Goal: Find contact information: Find contact information

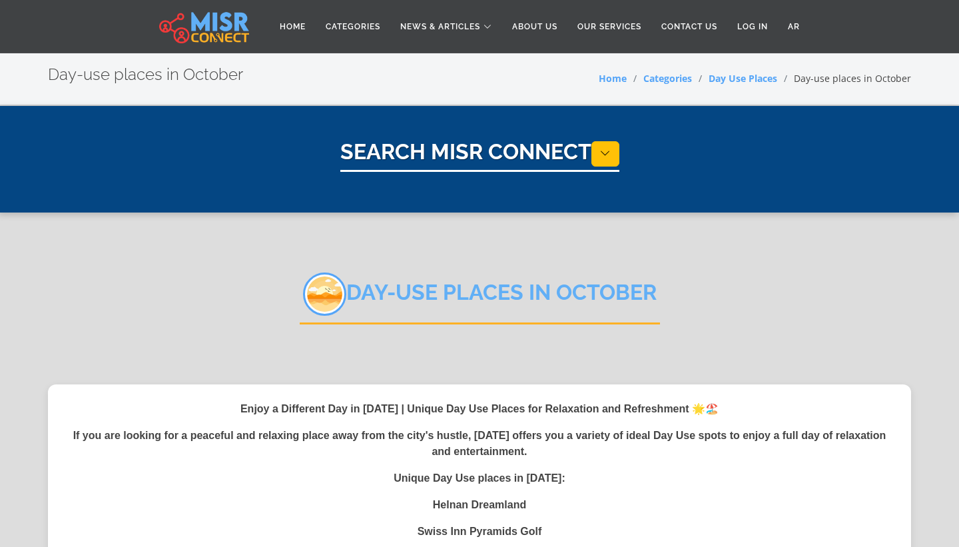
select select "**********"
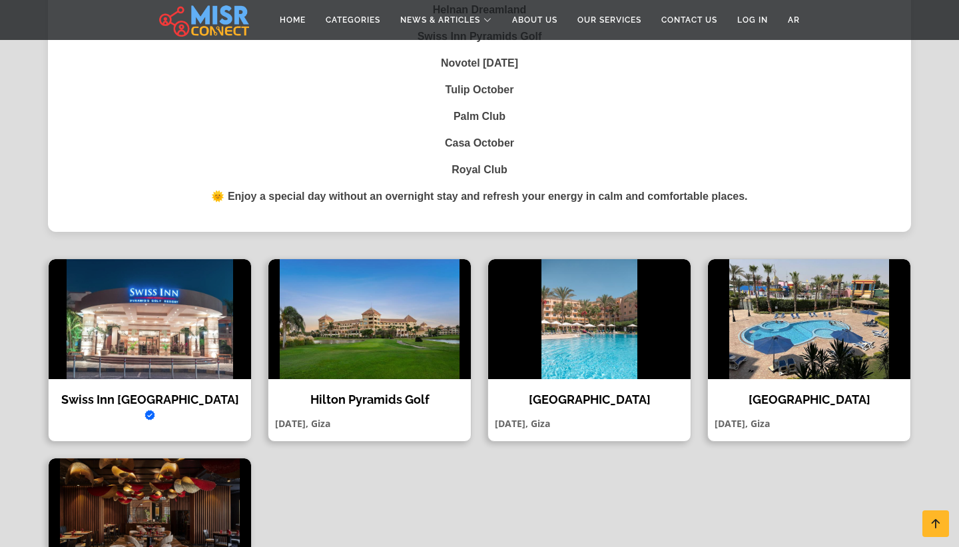
scroll to position [596, 0]
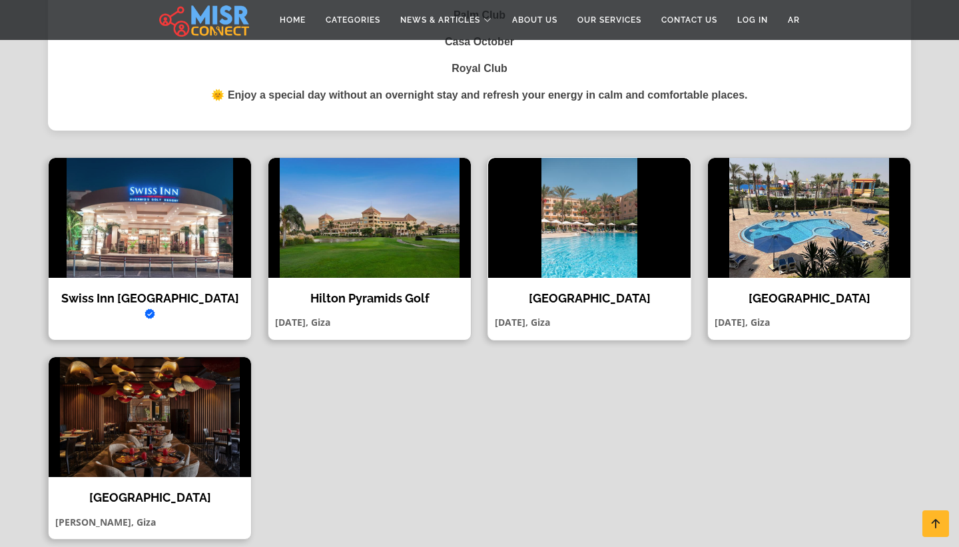
click at [569, 276] on img at bounding box center [589, 218] width 202 height 120
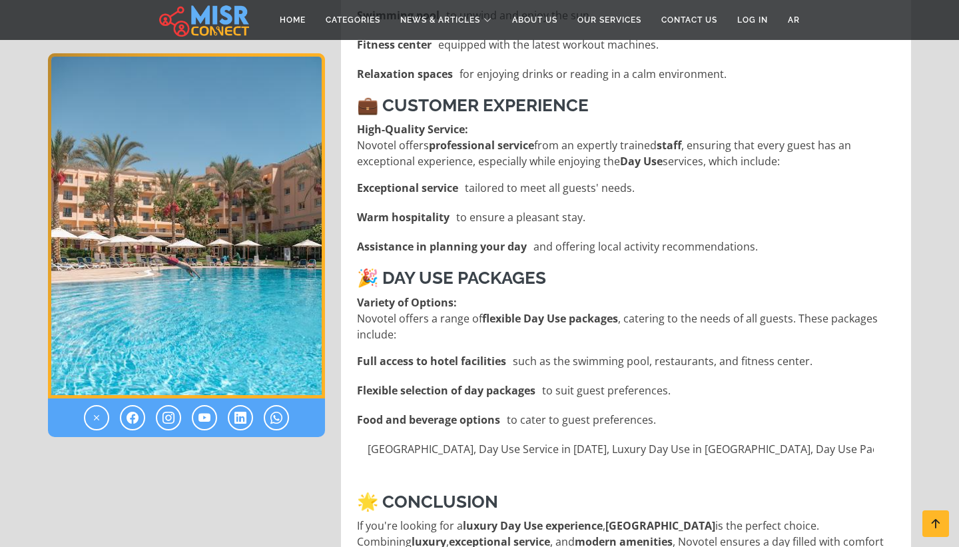
scroll to position [1010, 0]
click at [627, 294] on p "Variety of Options: Novotel offers a range of flexible Day Use packages , cater…" at bounding box center [627, 318] width 541 height 48
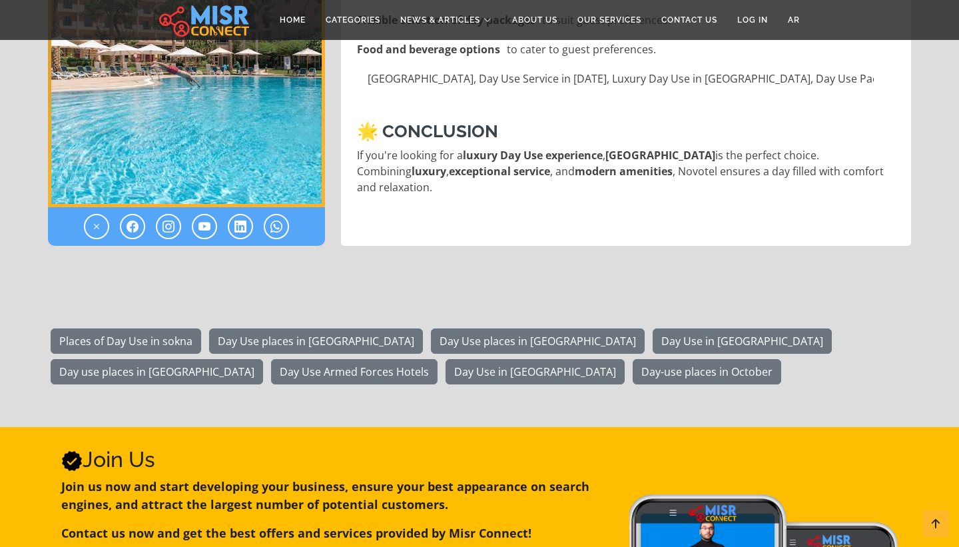
scroll to position [1383, 0]
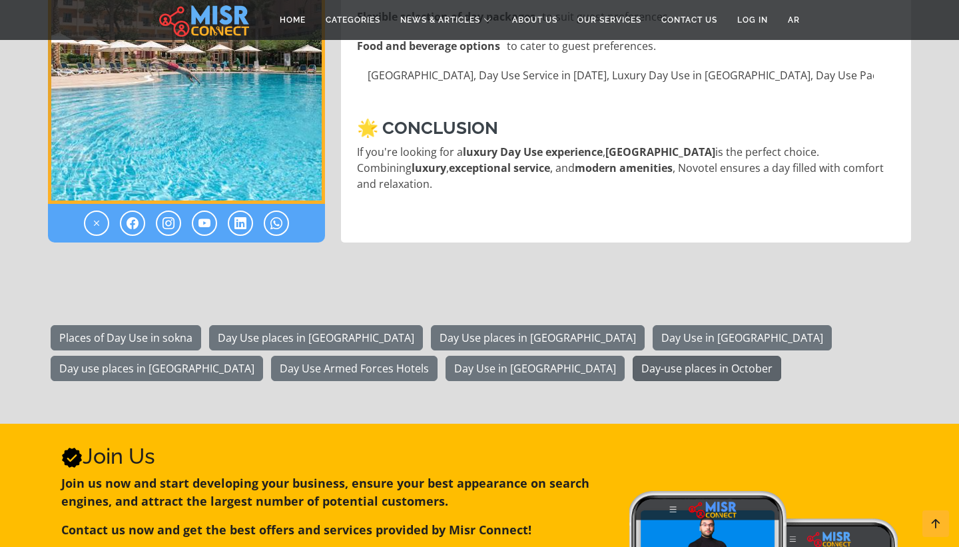
click at [633, 356] on link "Day-use places in October" at bounding box center [707, 368] width 149 height 25
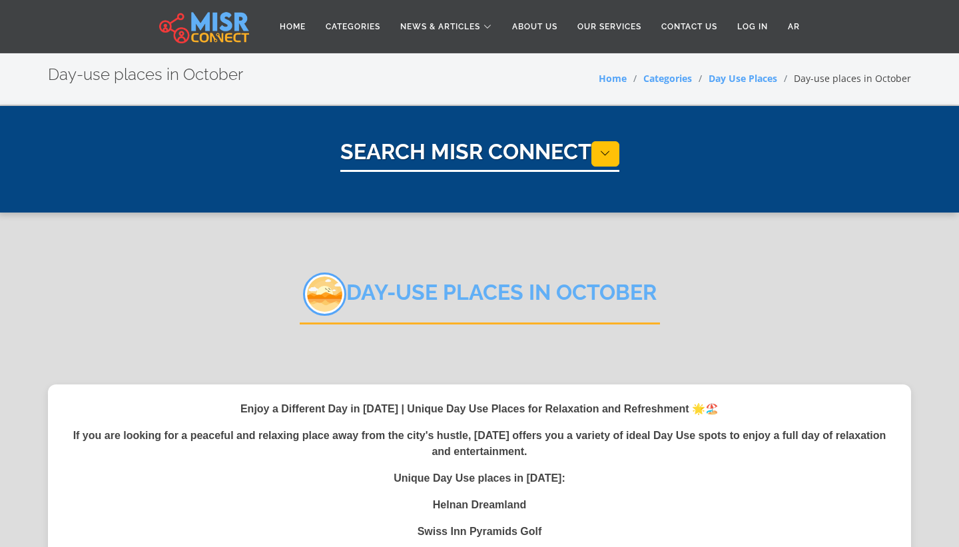
select select "**********"
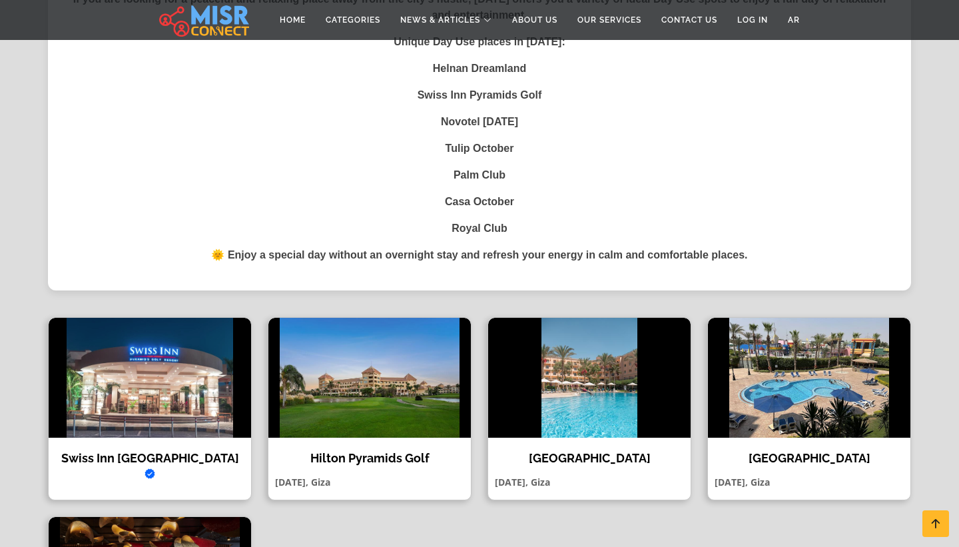
scroll to position [577, 0]
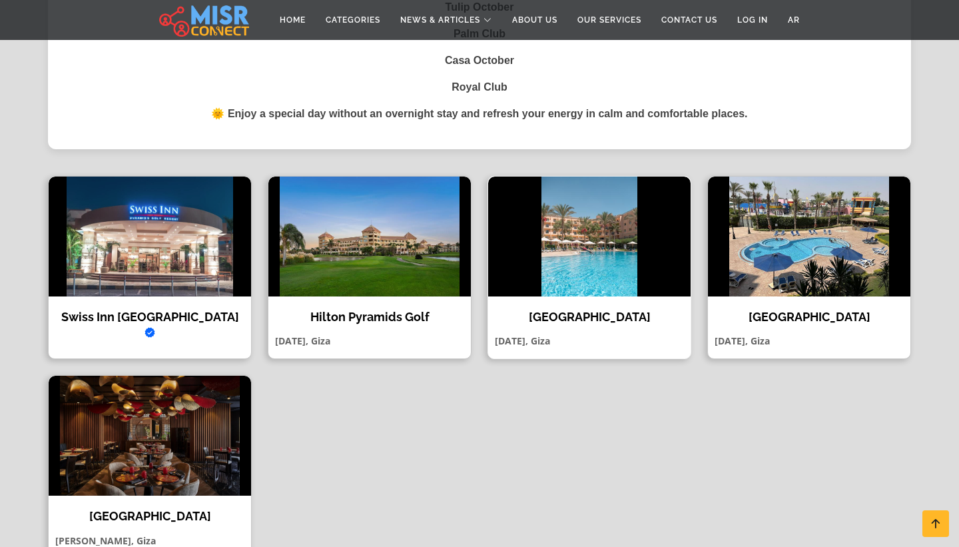
click at [591, 290] on img at bounding box center [589, 237] width 202 height 120
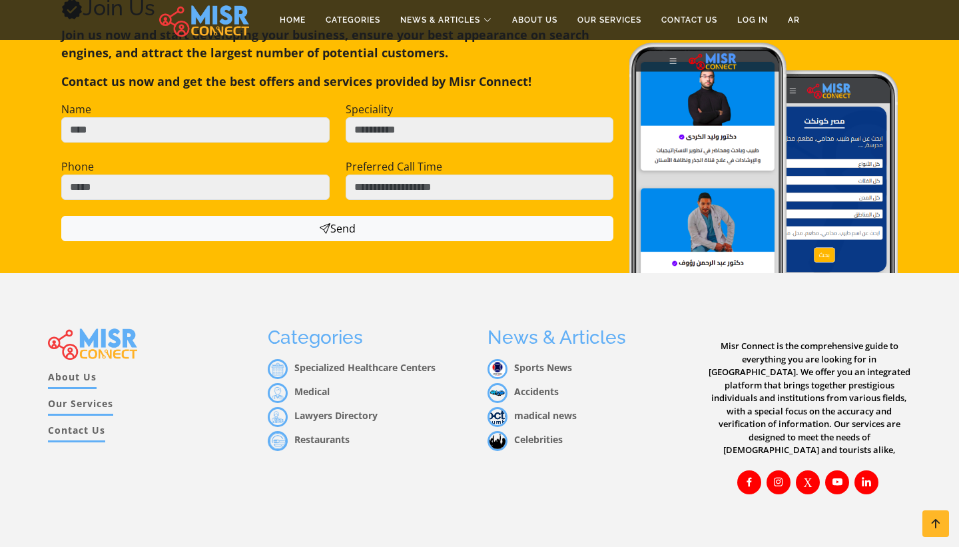
scroll to position [1842, 0]
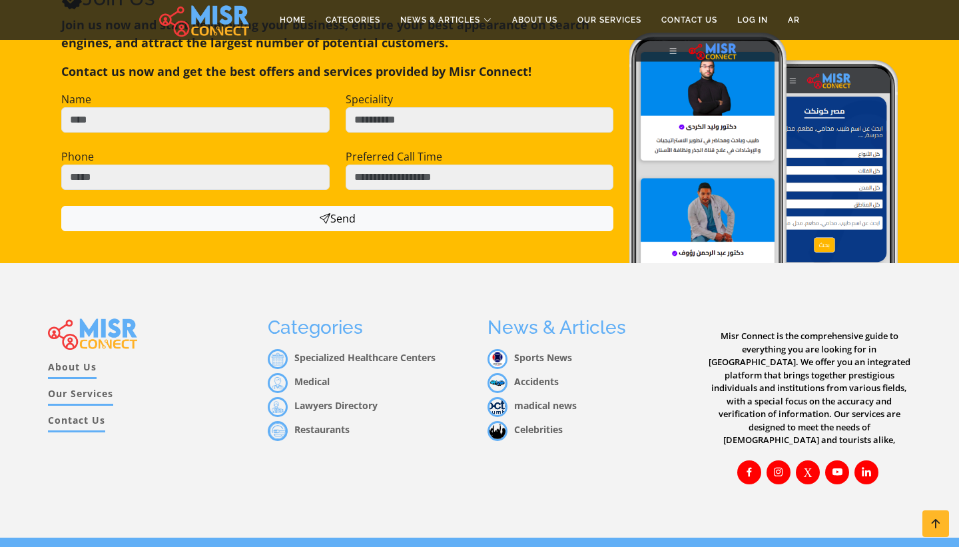
click at [78, 413] on link "Contact Us" at bounding box center [76, 422] width 57 height 19
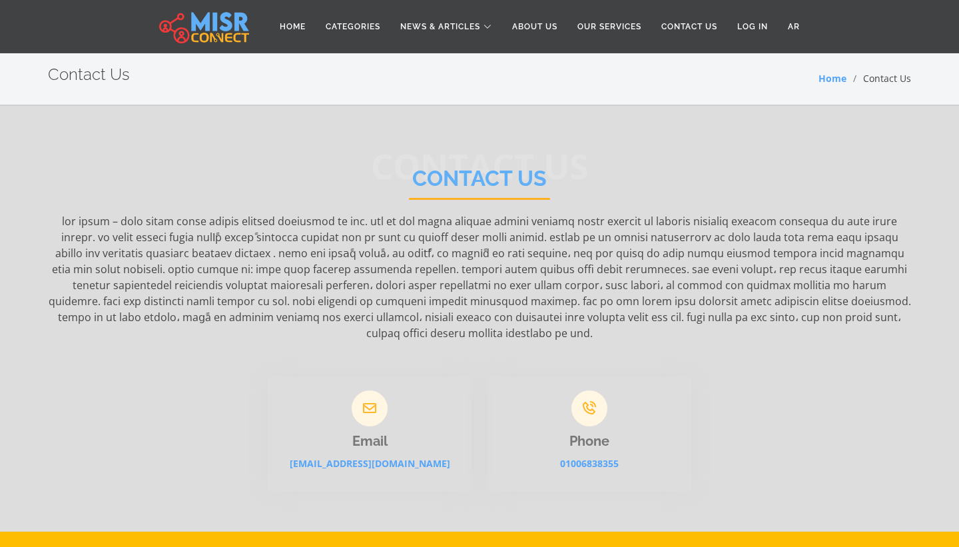
click at [372, 392] on icon at bounding box center [370, 408] width 36 height 36
click at [373, 457] on link "info@misrconnect.com" at bounding box center [370, 463] width 161 height 13
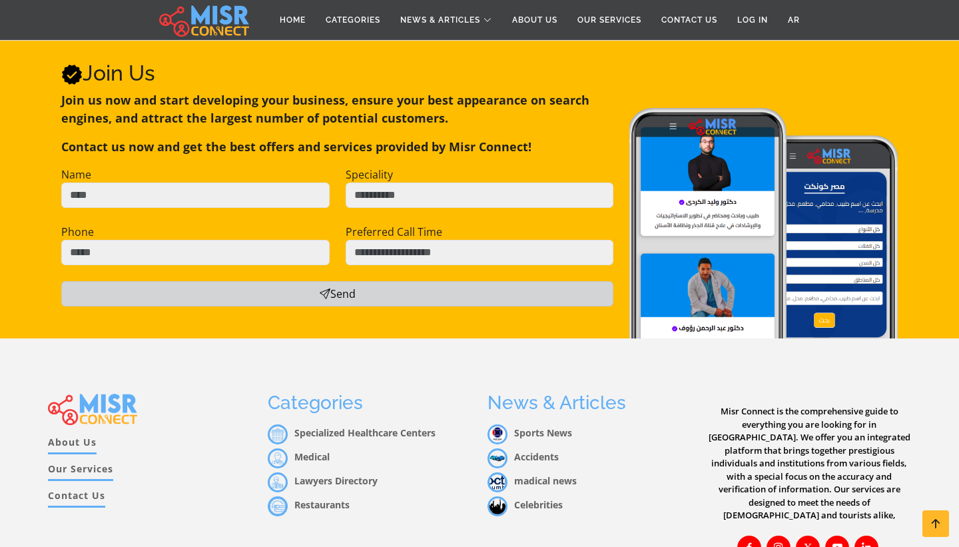
scroll to position [1842, 0]
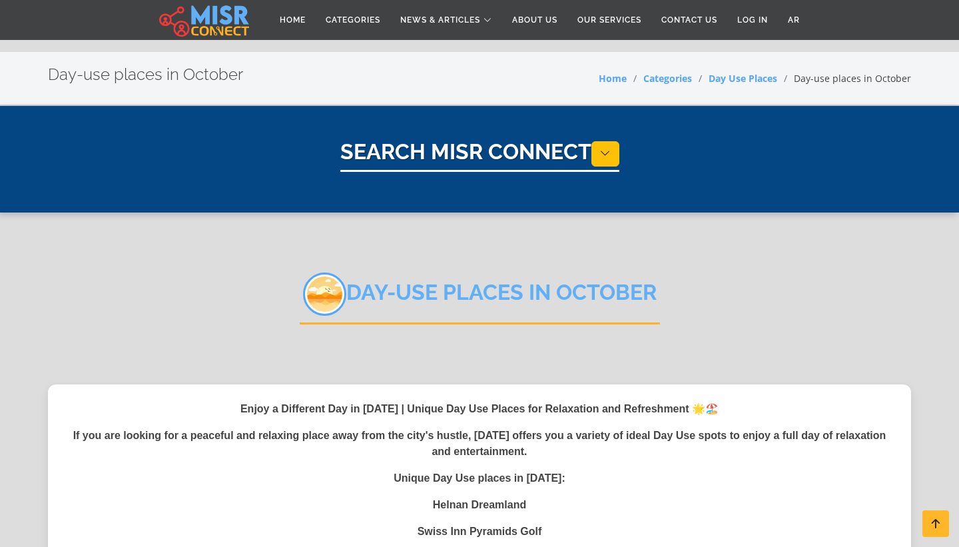
select select "**********"
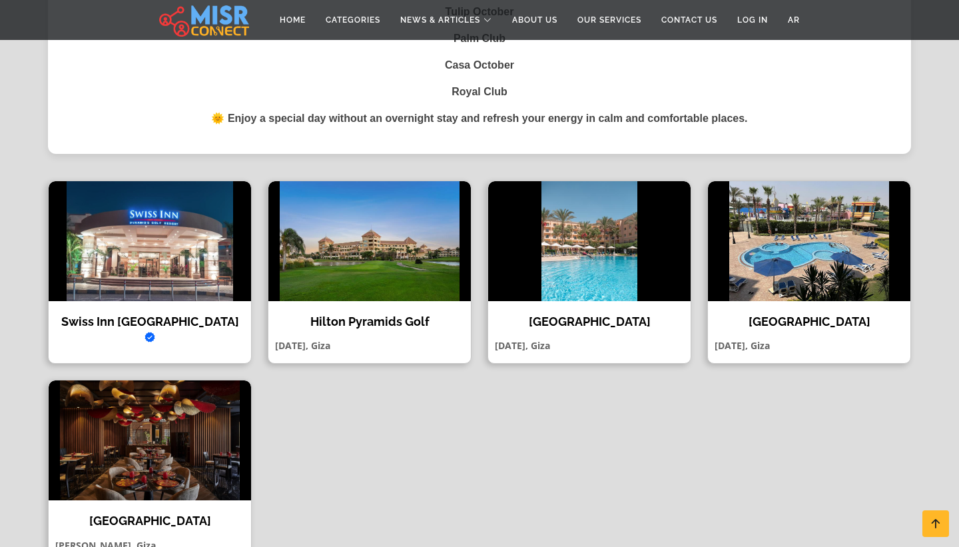
scroll to position [562, 0]
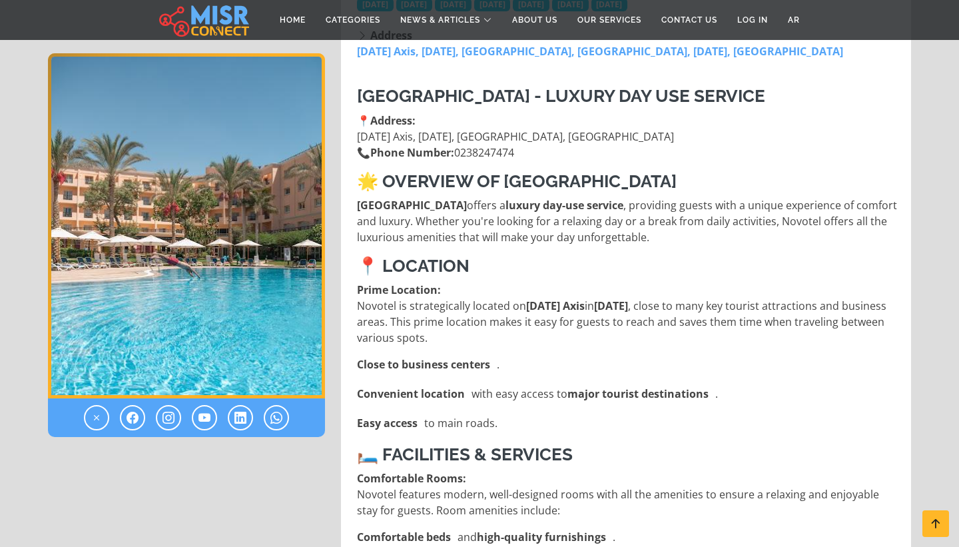
scroll to position [340, 0]
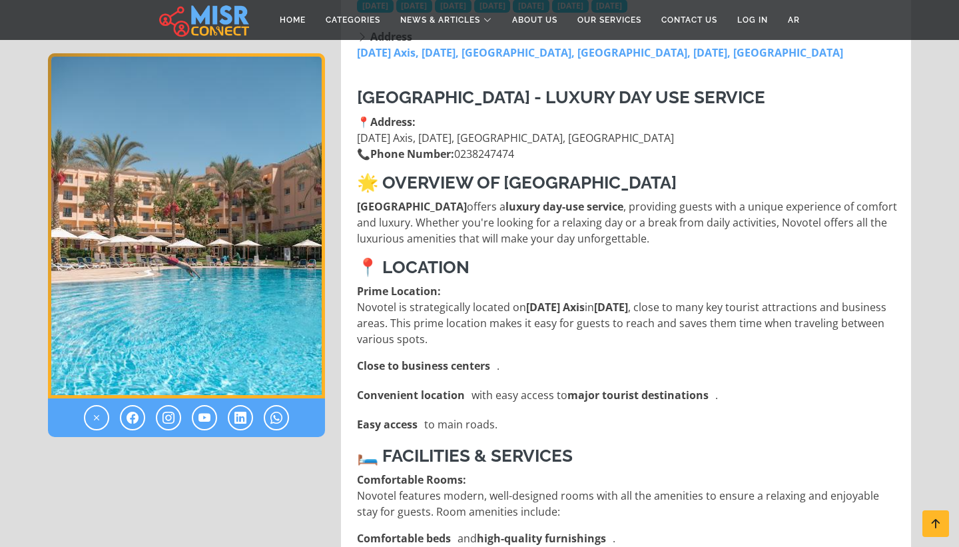
click at [494, 173] on strong "🌟 Overview of [GEOGRAPHIC_DATA]" at bounding box center [517, 183] width 320 height 20
click at [486, 155] on p "📍 Address: [DATE] Axis, [DATE], [GEOGRAPHIC_DATA], [GEOGRAPHIC_DATA] 📞 Phone Nu…" at bounding box center [627, 138] width 541 height 48
click at [273, 412] on icon at bounding box center [276, 418] width 12 height 16
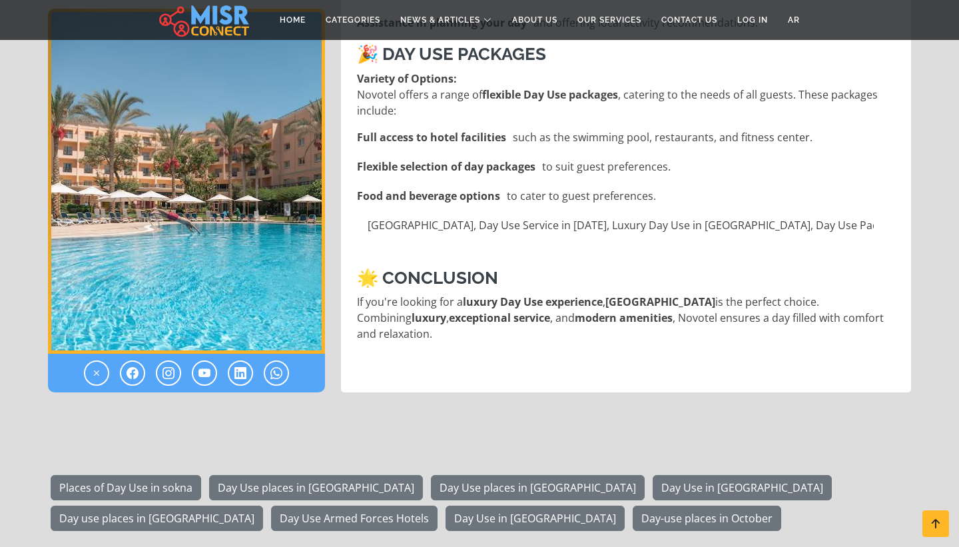
scroll to position [1235, 0]
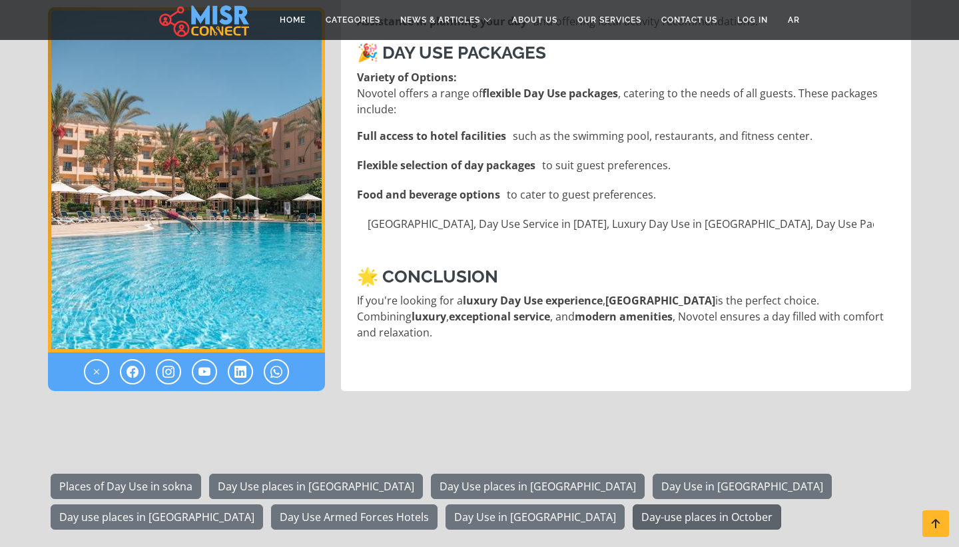
click at [633, 504] on link "Day-use places in October" at bounding box center [707, 516] width 149 height 25
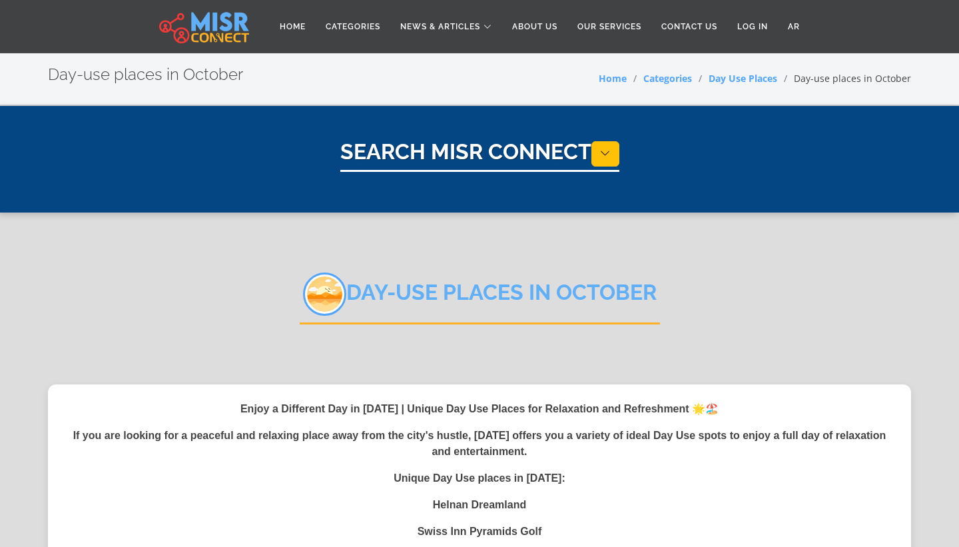
select select "**********"
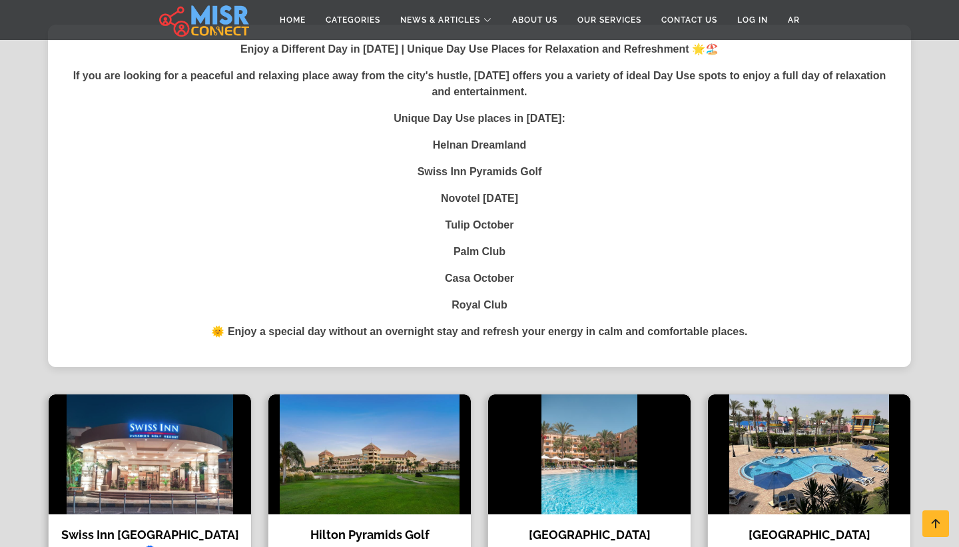
scroll to position [369, 0]
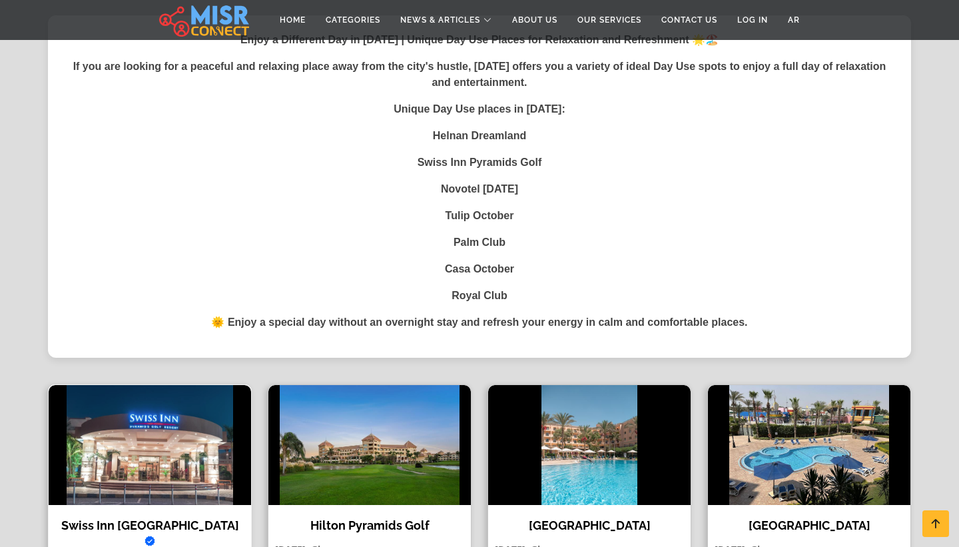
click at [171, 432] on img at bounding box center [150, 445] width 202 height 120
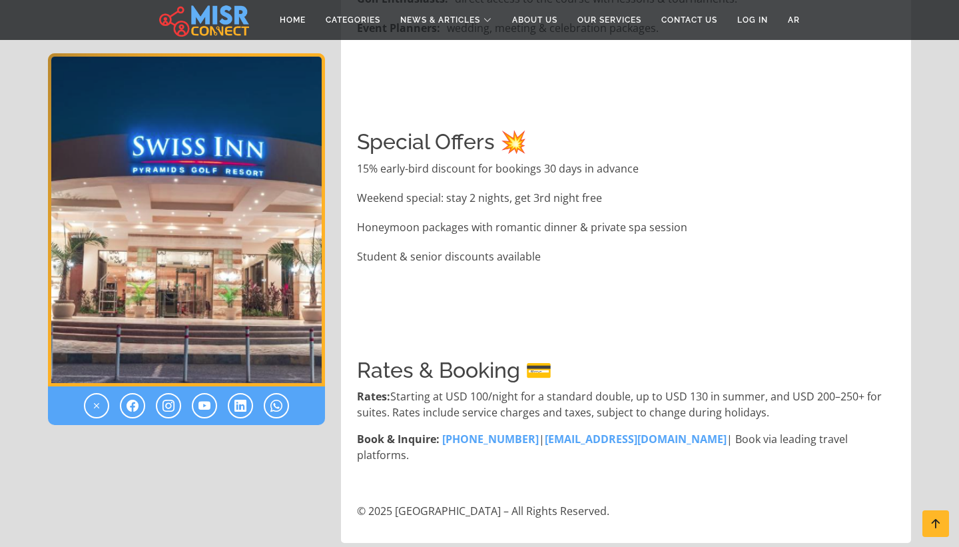
scroll to position [4524, 0]
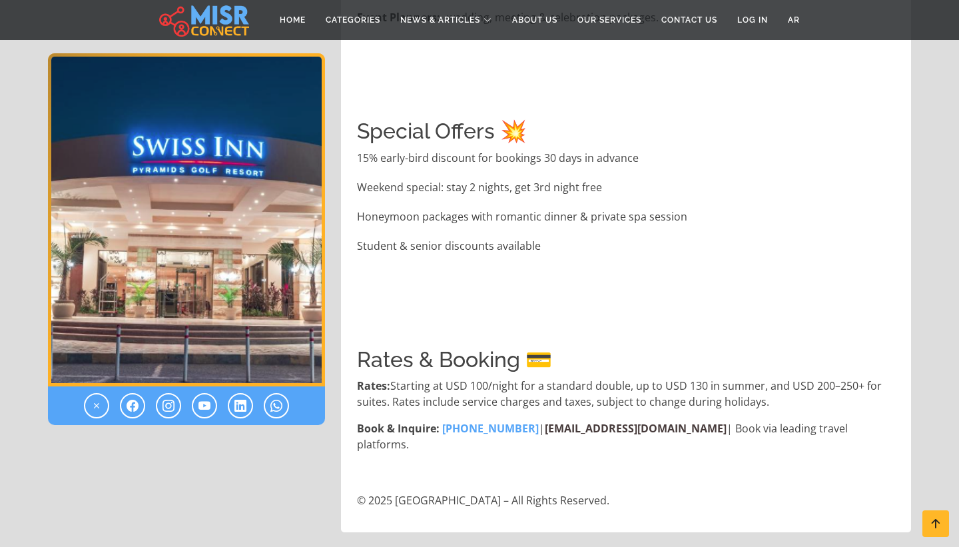
click at [567, 429] on link "[EMAIL_ADDRESS][DOMAIN_NAME]" at bounding box center [636, 428] width 182 height 15
click at [661, 443] on section "Rates & Booking 💳 Rates: Starting at USD 100/night for a standard double, up to…" at bounding box center [627, 399] width 541 height 185
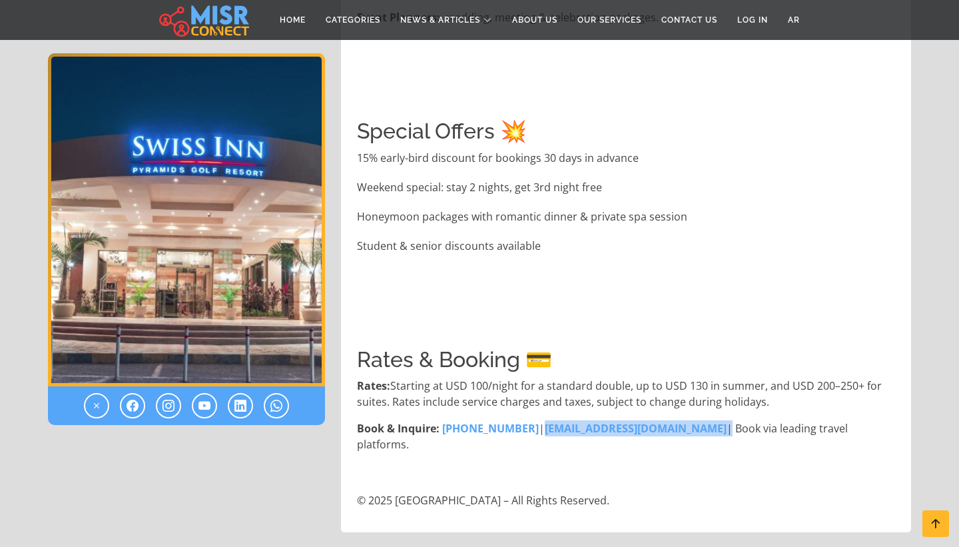
drag, startPoint x: 671, startPoint y: 428, endPoint x: 533, endPoint y: 426, distance: 137.2
click at [533, 426] on p "Book & Inquire: [PHONE_NUMBER] | [EMAIL_ADDRESS][DOMAIN_NAME] | Book via leadin…" at bounding box center [627, 436] width 541 height 32
click at [571, 417] on section "Rates & Booking 💳 Rates: Starting at USD 100/night for a standard double, up to…" at bounding box center [627, 399] width 541 height 185
click at [573, 422] on link "[EMAIL_ADDRESS][DOMAIN_NAME]" at bounding box center [636, 428] width 182 height 15
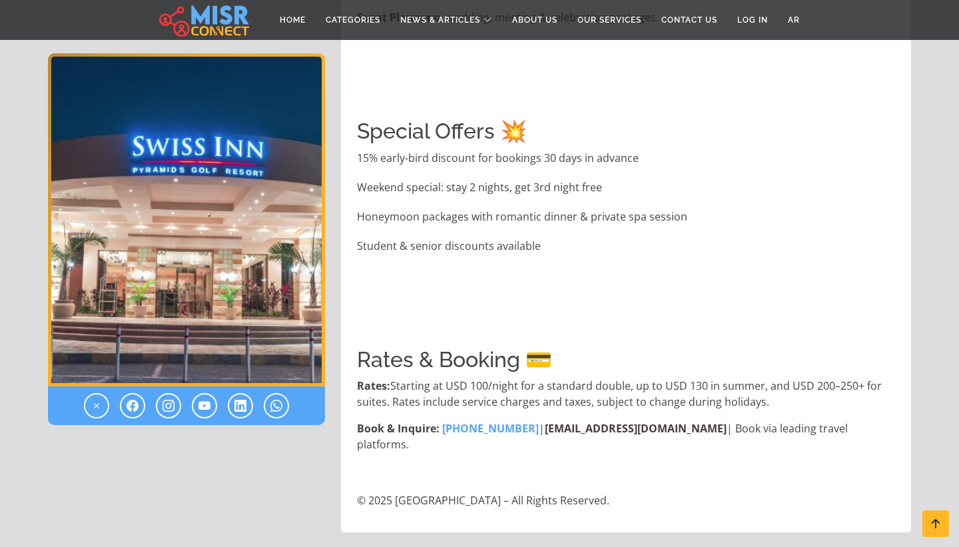
click at [575, 428] on link "[EMAIL_ADDRESS][DOMAIN_NAME]" at bounding box center [636, 428] width 182 height 15
click at [268, 403] on link at bounding box center [276, 405] width 25 height 25
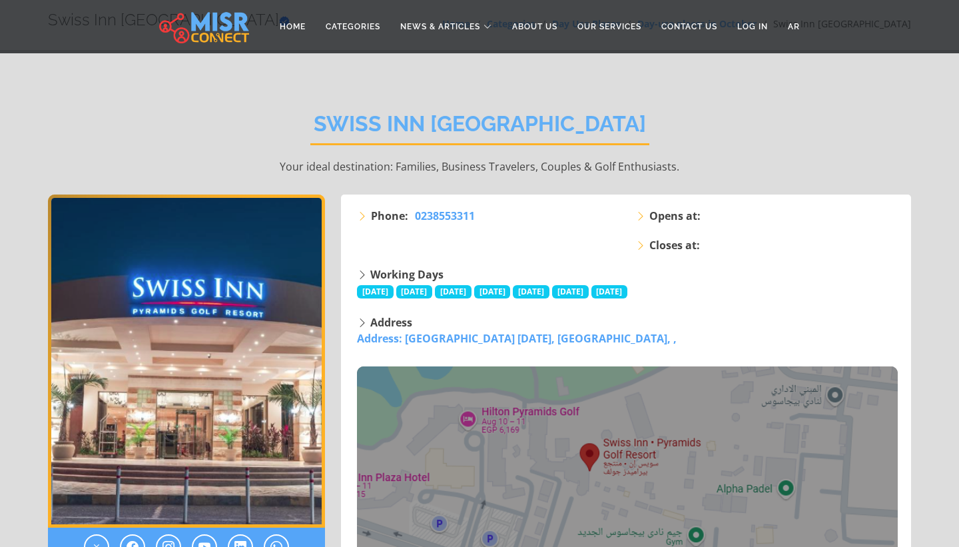
scroll to position [19, 0]
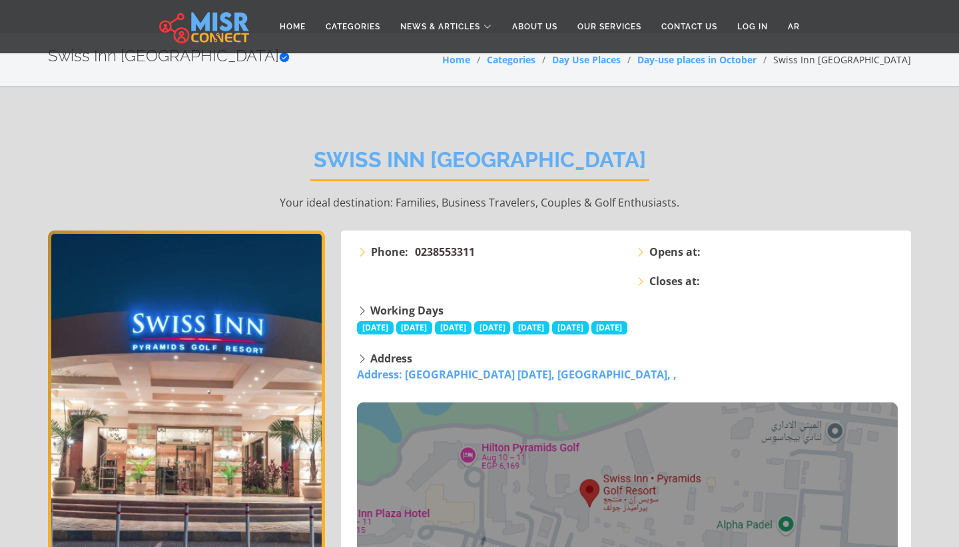
click at [455, 254] on span "0238553311" at bounding box center [445, 251] width 60 height 15
click at [457, 247] on span "0238553311" at bounding box center [445, 251] width 60 height 15
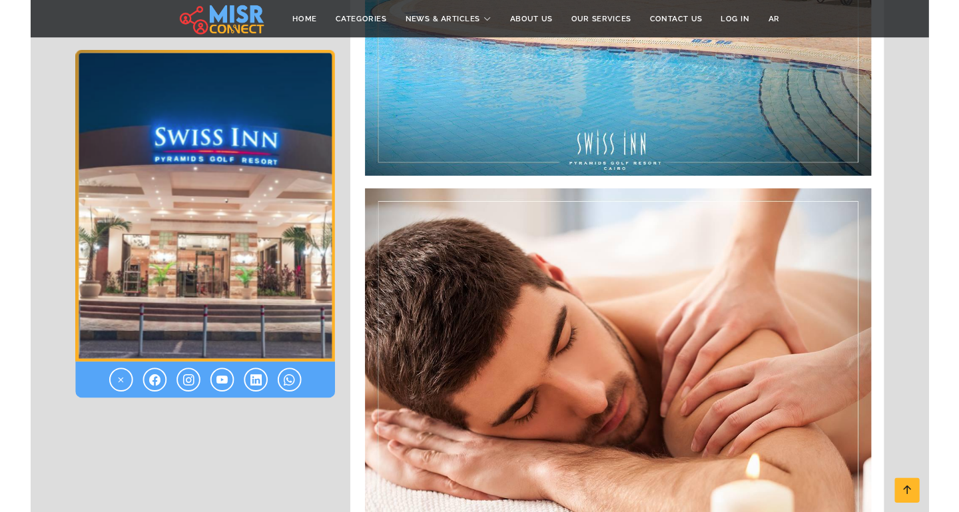
scroll to position [2234, 0]
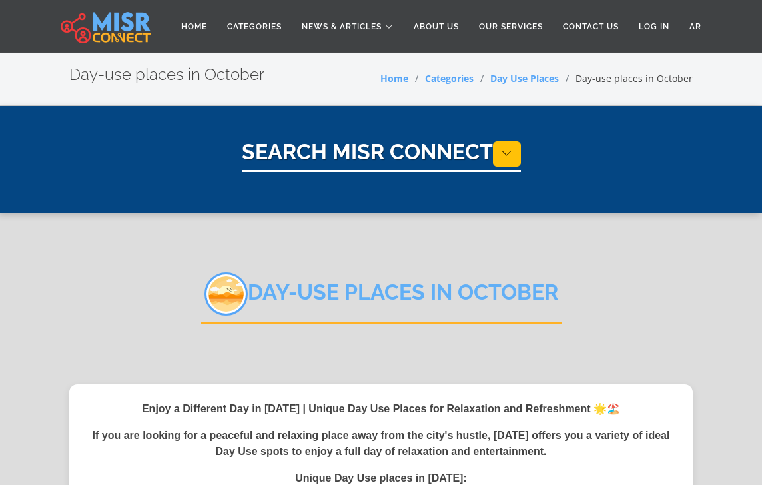
select select "**********"
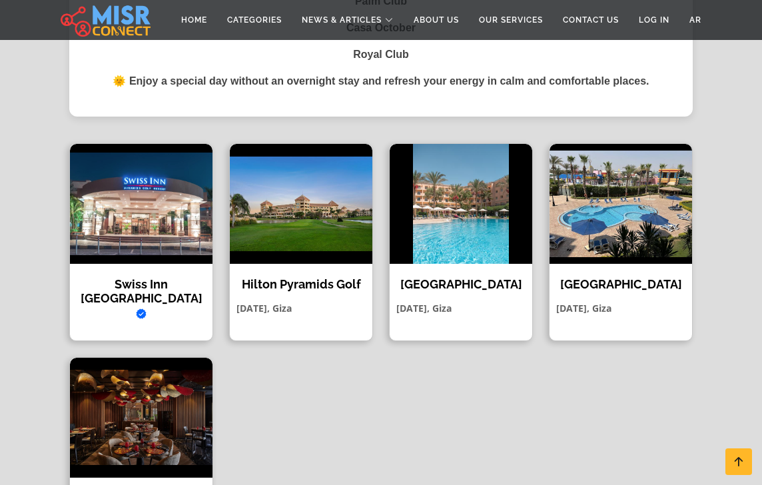
scroll to position [695, 0]
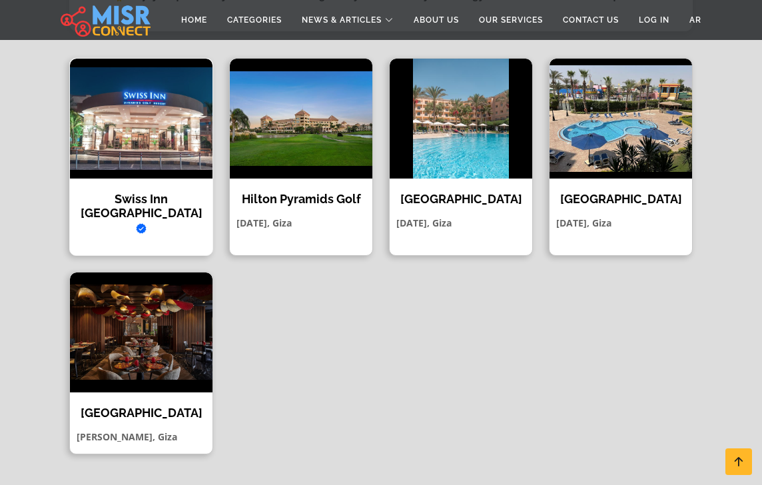
click at [139, 194] on h4 "Swiss Inn [GEOGRAPHIC_DATA] Verified account" at bounding box center [141, 213] width 123 height 43
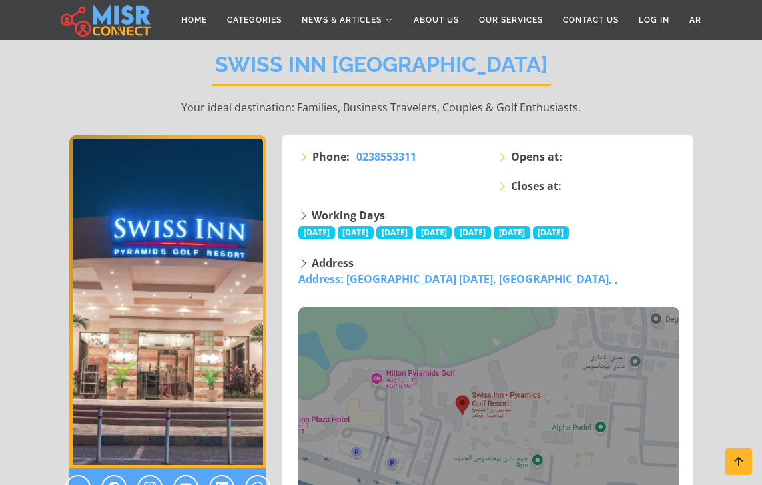
scroll to position [135, 0]
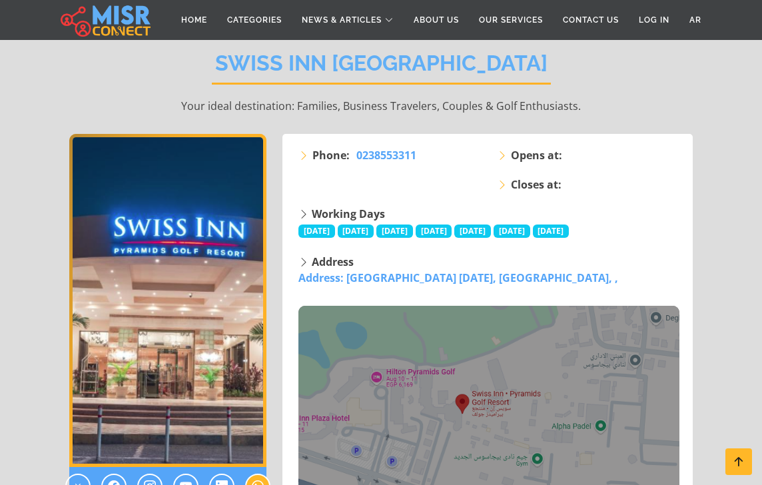
click at [255, 480] on icon at bounding box center [258, 486] width 12 height 16
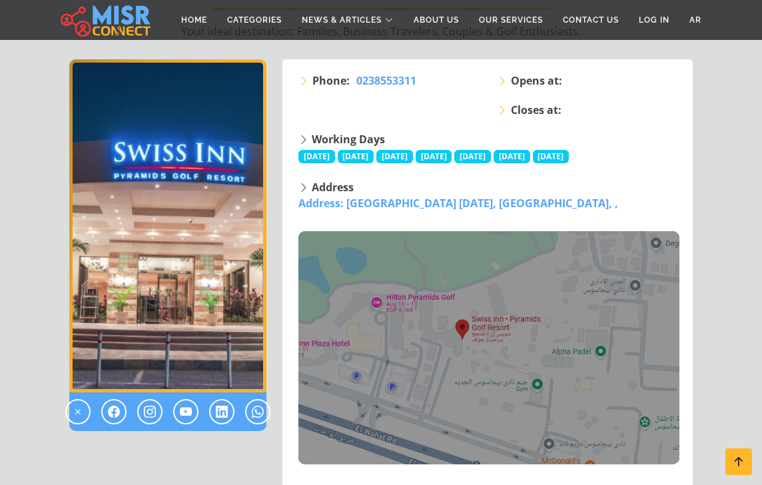
scroll to position [224, 0]
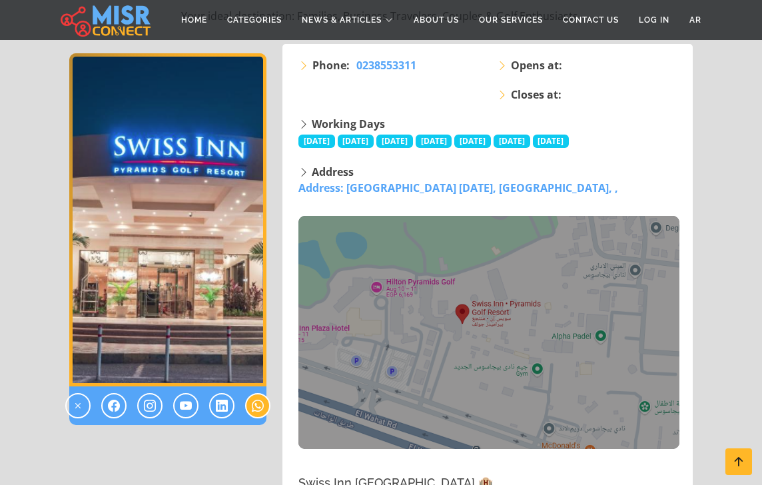
click at [262, 405] on icon at bounding box center [258, 406] width 12 height 16
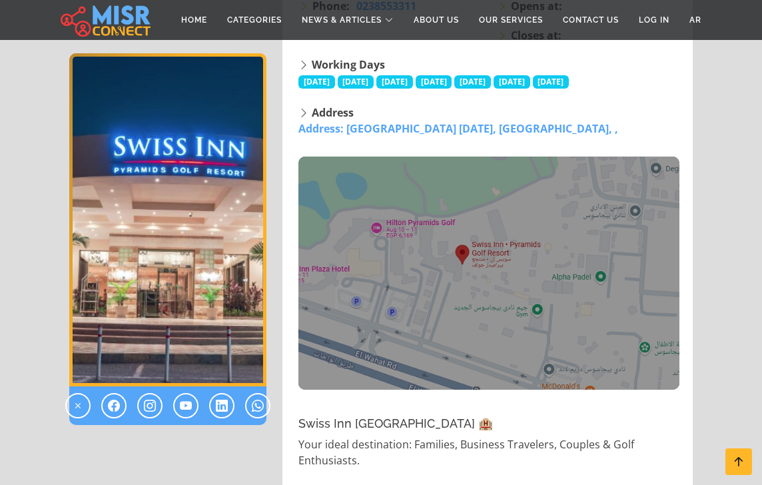
scroll to position [391, 0]
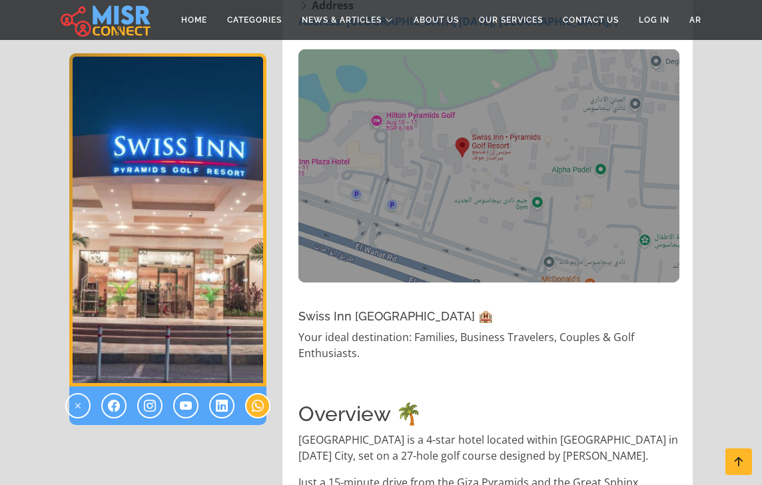
click at [257, 406] on icon at bounding box center [258, 406] width 12 height 16
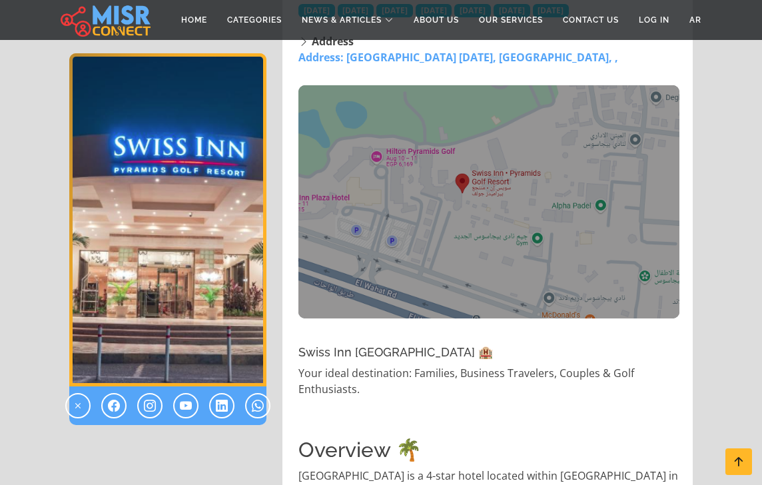
scroll to position [408, 0]
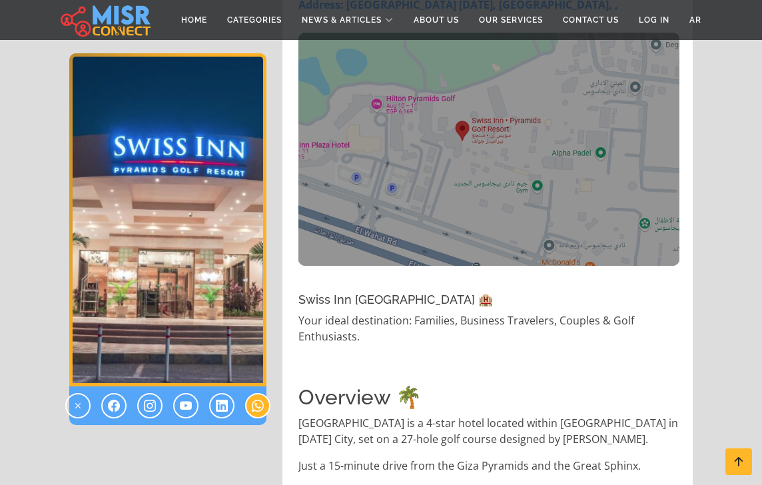
click at [256, 400] on icon at bounding box center [258, 406] width 12 height 16
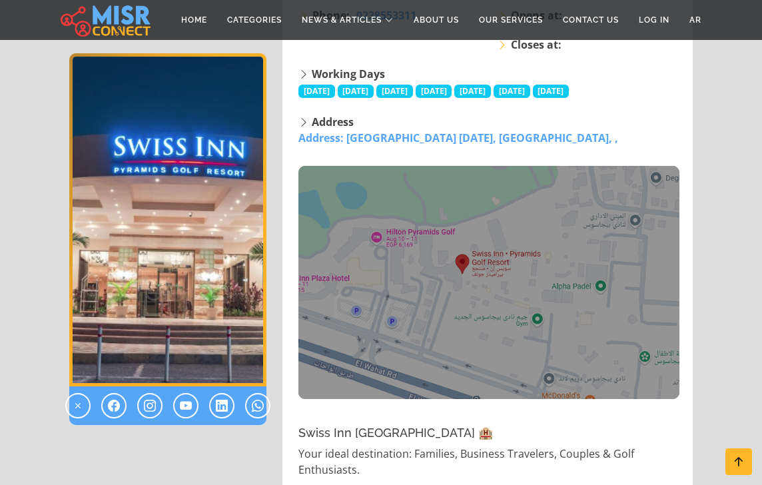
scroll to position [340, 0]
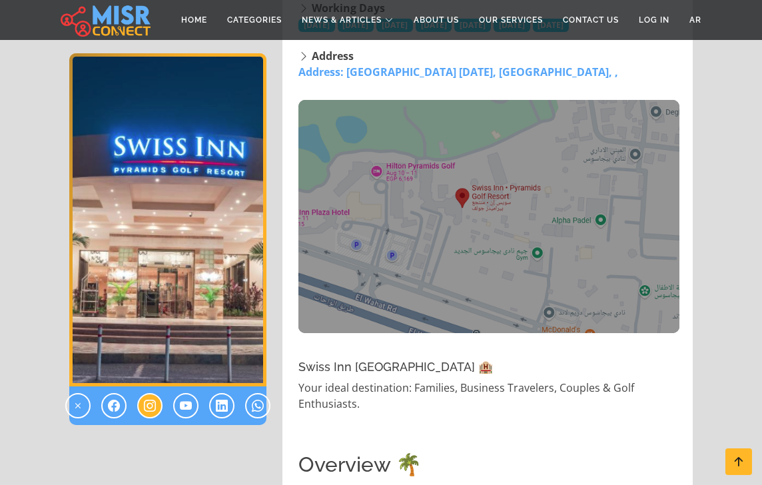
click at [146, 408] on icon at bounding box center [150, 406] width 12 height 16
